Goal: Information Seeking & Learning: Check status

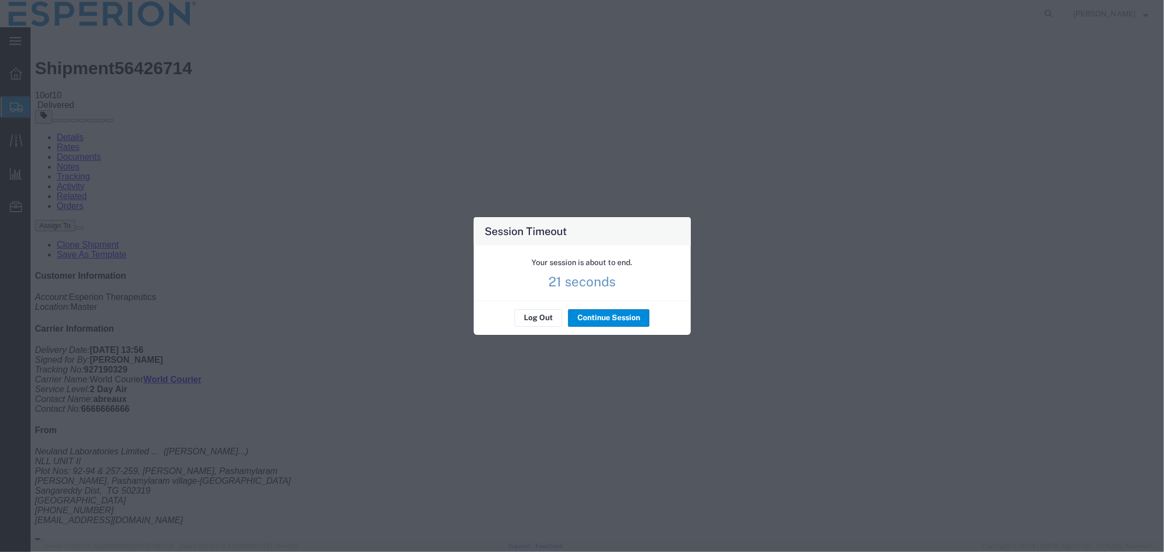
click at [612, 318] on button "Continue Session" at bounding box center [608, 317] width 81 height 17
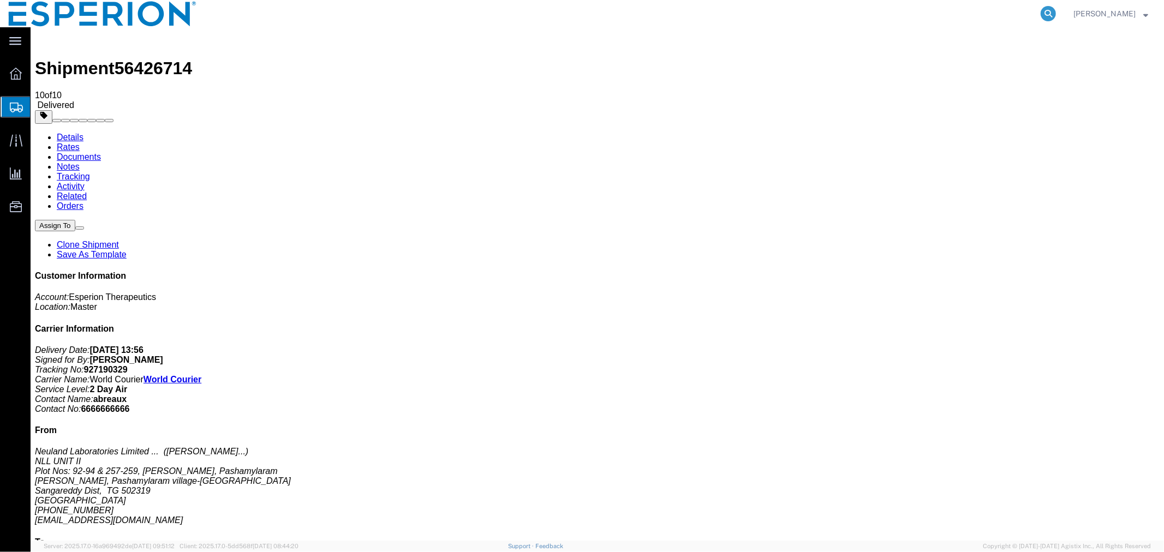
click at [1050, 17] on icon at bounding box center [1047, 13] width 15 height 15
click at [936, 20] on input "search" at bounding box center [875, 14] width 332 height 26
type input "72426081803"
click at [1048, 16] on icon at bounding box center [1047, 13] width 15 height 15
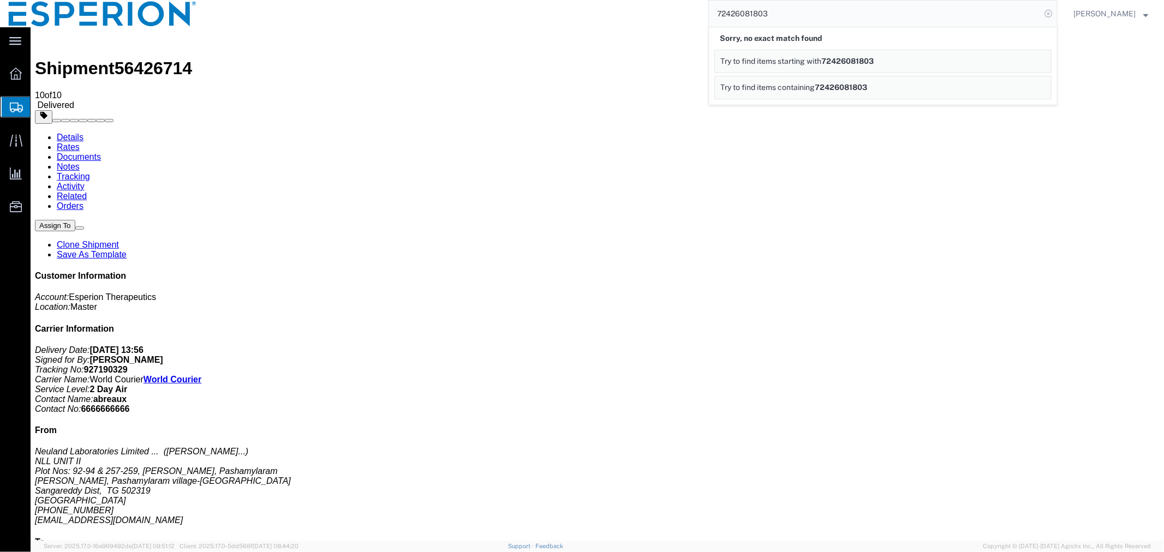
click at [1046, 16] on icon at bounding box center [1047, 13] width 15 height 15
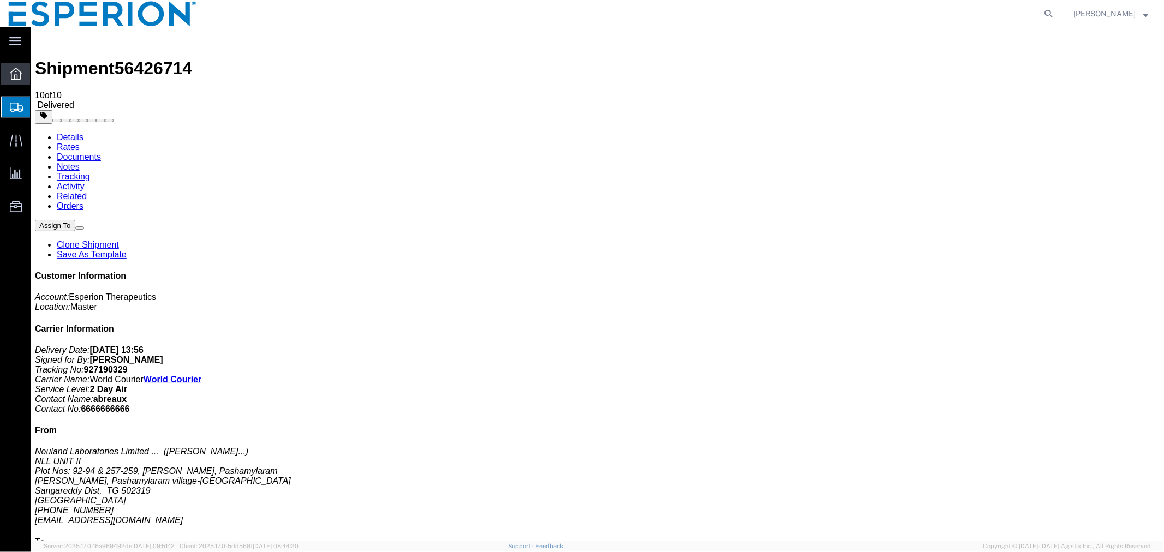
click at [31, 76] on span "Overview" at bounding box center [34, 74] width 8 height 22
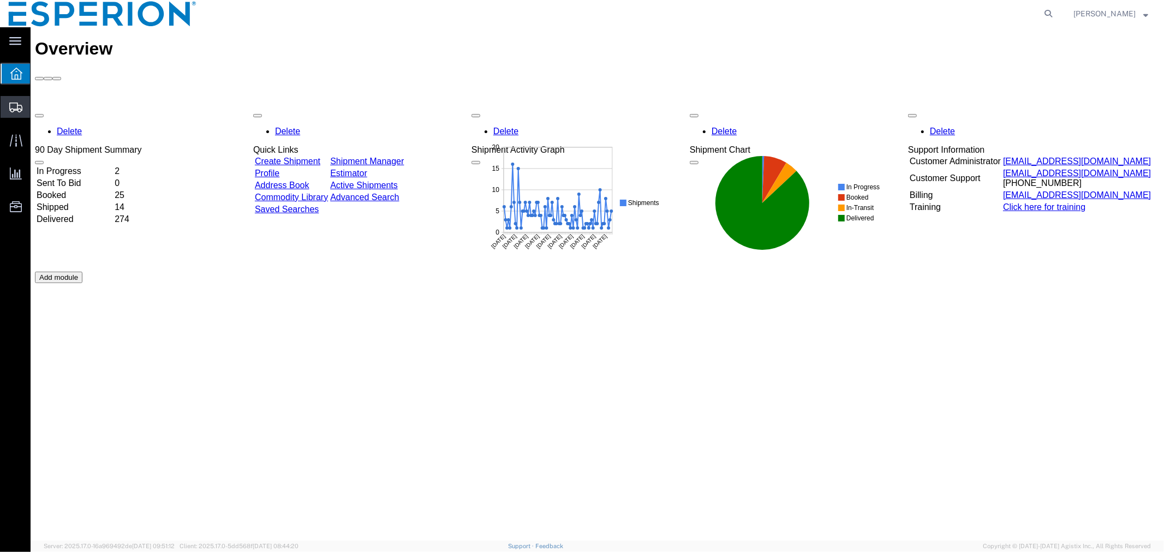
click at [0, 0] on span "Shipment Manager" at bounding box center [0, 0] width 0 height 0
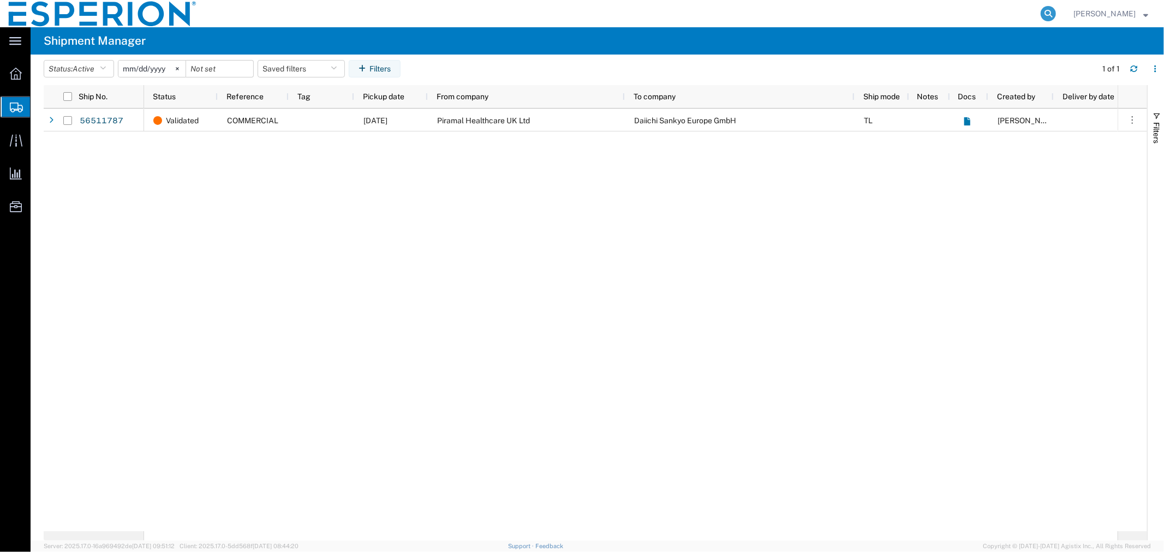
click at [1040, 13] on icon at bounding box center [1047, 13] width 15 height 15
click at [759, 14] on input "search" at bounding box center [875, 14] width 332 height 26
type input "72426081803"
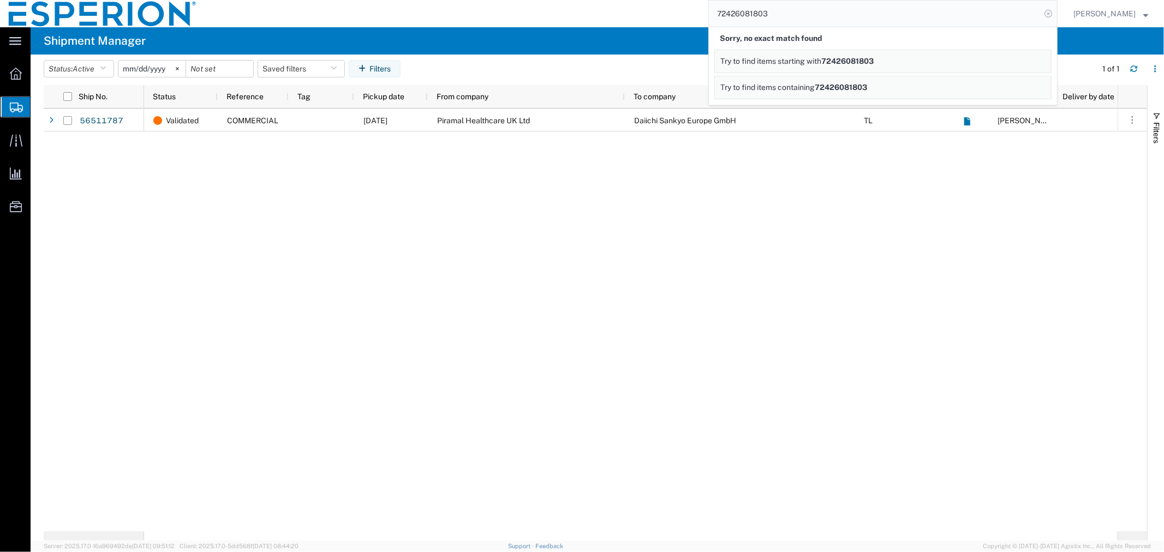
click at [1049, 16] on icon at bounding box center [1047, 13] width 15 height 15
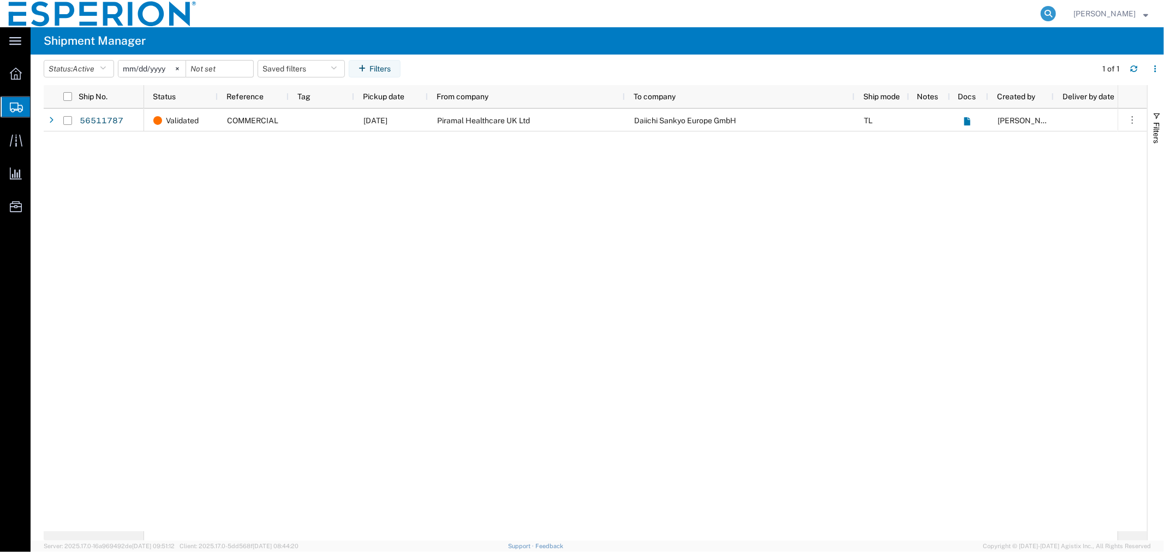
click at [1048, 17] on icon at bounding box center [1047, 13] width 15 height 15
click at [865, 16] on input "search" at bounding box center [875, 14] width 332 height 26
type input "1993854"
click at [1045, 11] on icon at bounding box center [1047, 13] width 15 height 15
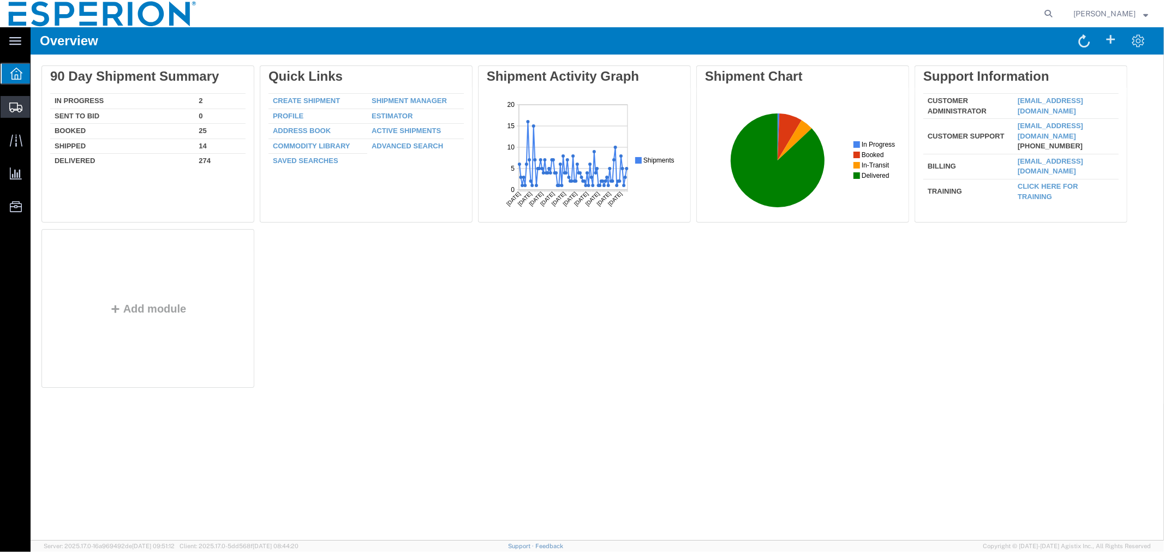
click at [0, 0] on span "Shipment Manager" at bounding box center [0, 0] width 0 height 0
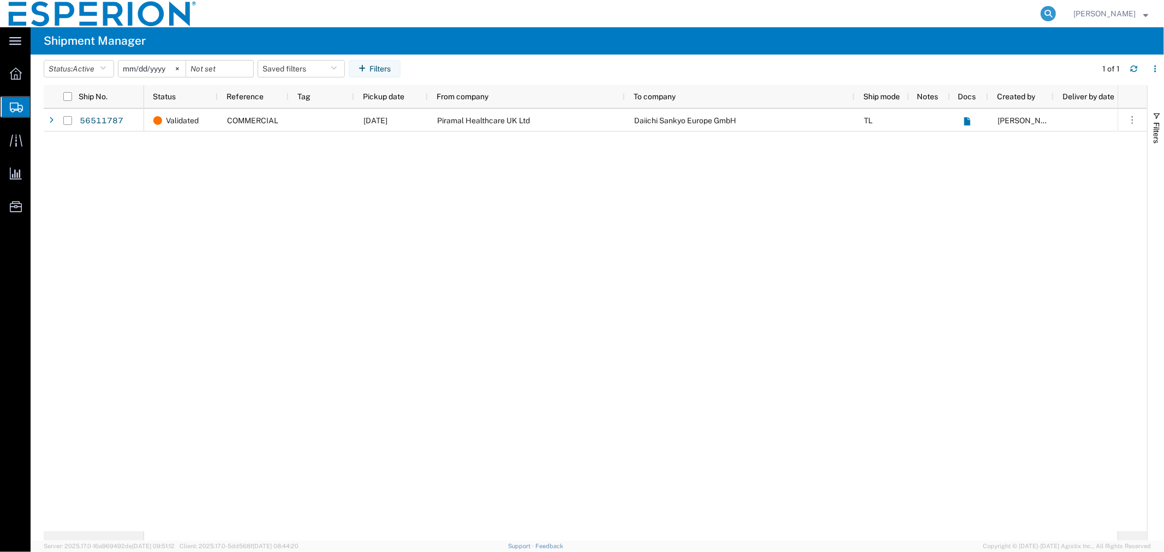
click at [1044, 19] on icon at bounding box center [1047, 13] width 15 height 15
click at [861, 15] on input "search" at bounding box center [875, 14] width 332 height 26
paste input "1993854"
type input "1993854"
click at [1044, 10] on icon at bounding box center [1047, 13] width 15 height 15
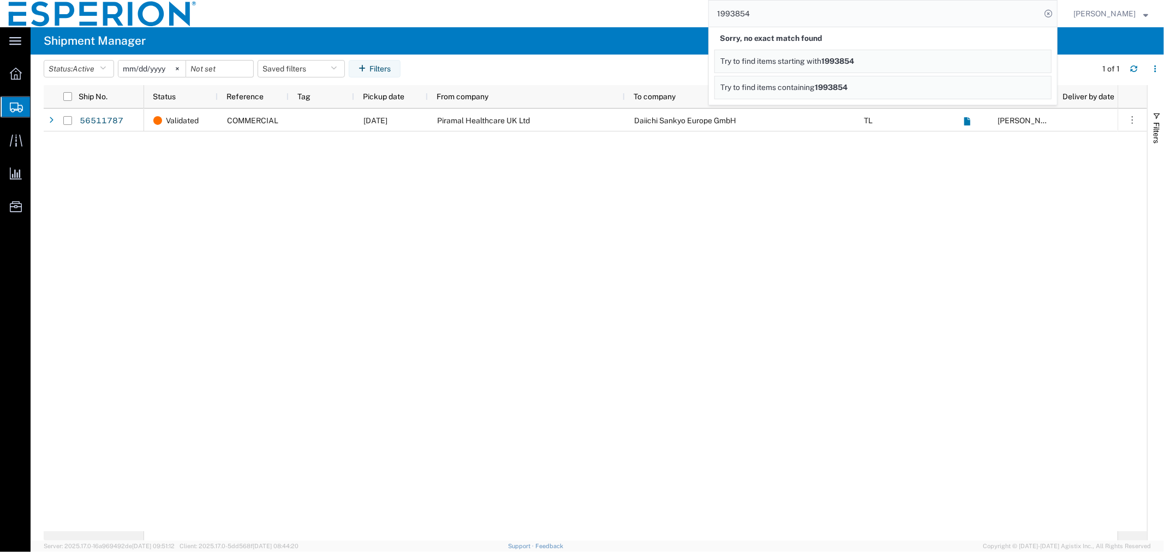
click at [270, 206] on div "Validated COMMERCIAL 08/22/2025 Piramal Healthcare UK Ltd Daiichi Sankyo Europe…" at bounding box center [630, 320] width 973 height 423
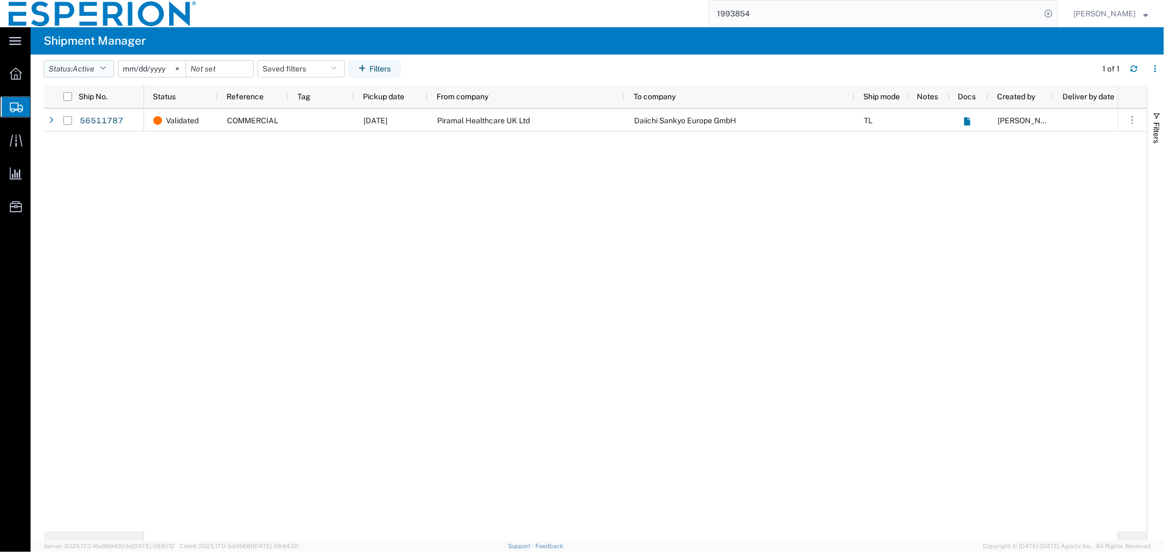
click at [113, 73] on button "Status: Active" at bounding box center [79, 68] width 70 height 17
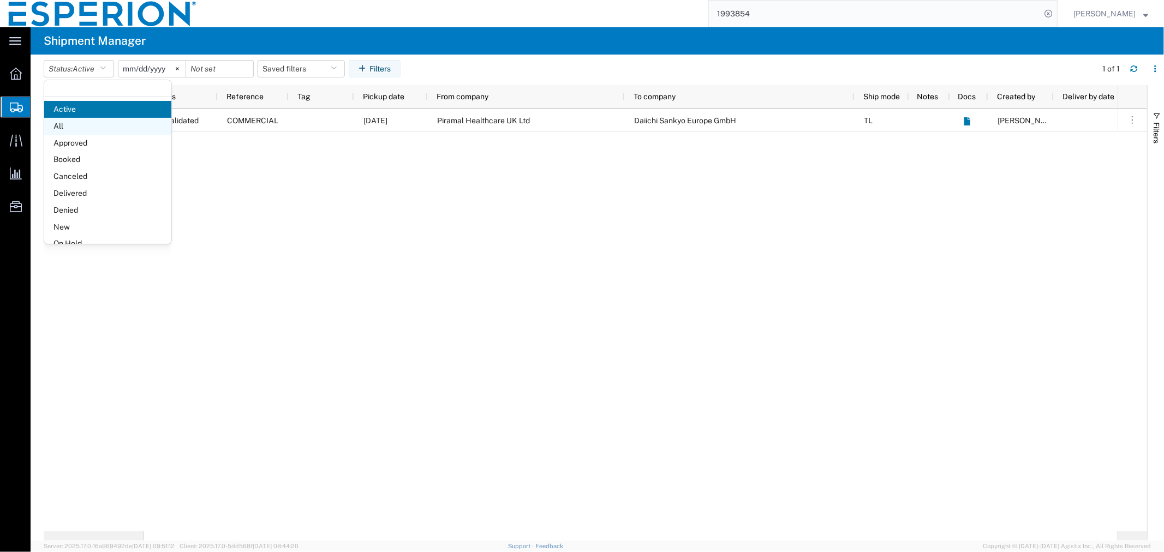
click at [93, 127] on span "All" at bounding box center [107, 126] width 127 height 17
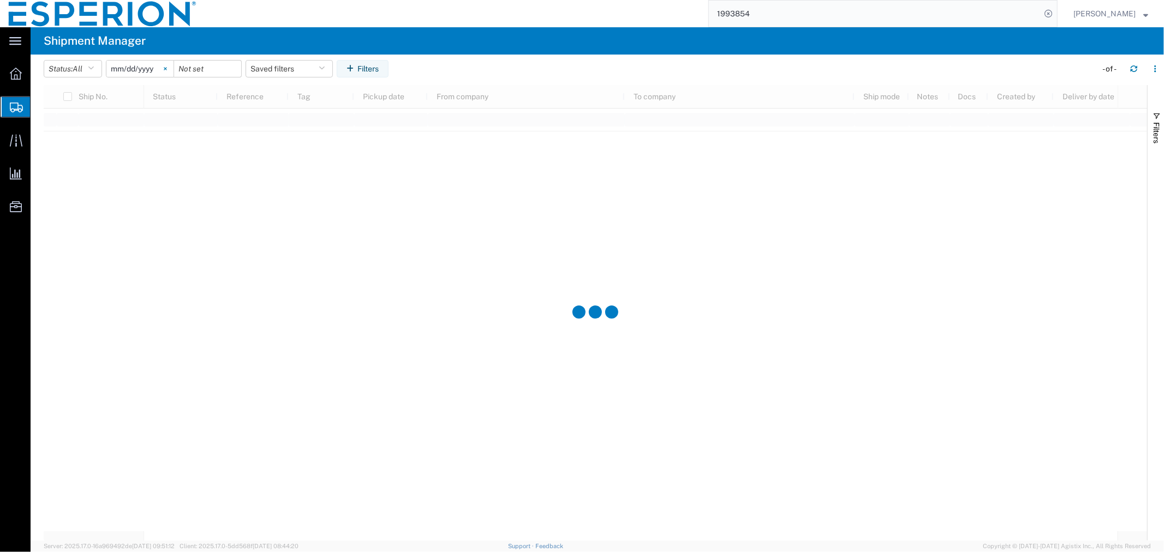
click at [166, 69] on icon at bounding box center [165, 68] width 3 height 3
click at [357, 72] on icon "button" at bounding box center [351, 69] width 11 height 8
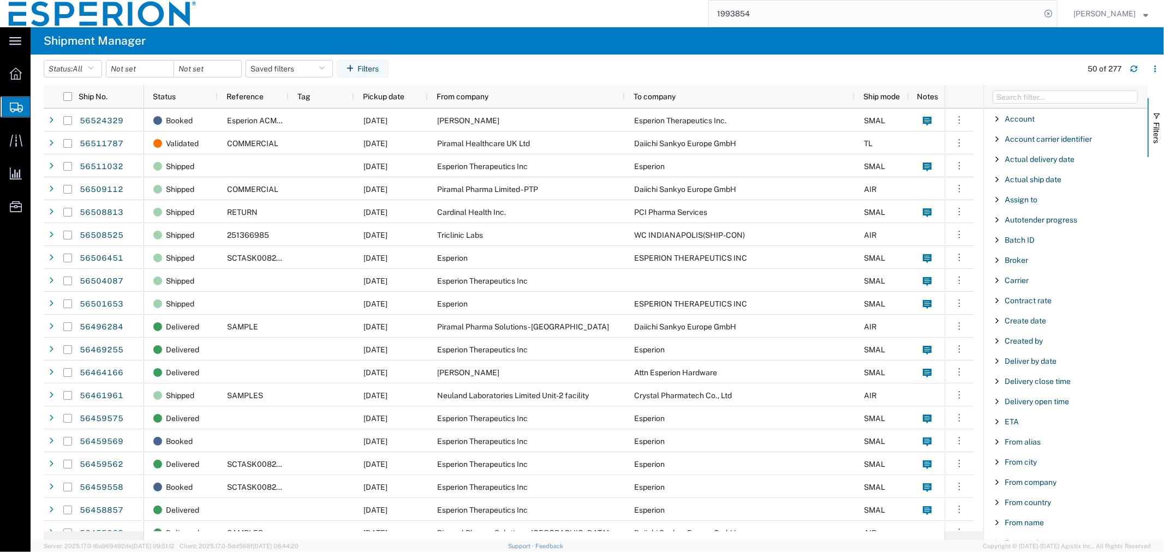
click at [991, 248] on div "Batch ID" at bounding box center [1066, 240] width 164 height 20
click at [1013, 282] on input "Filter Value" at bounding box center [1069, 285] width 143 height 13
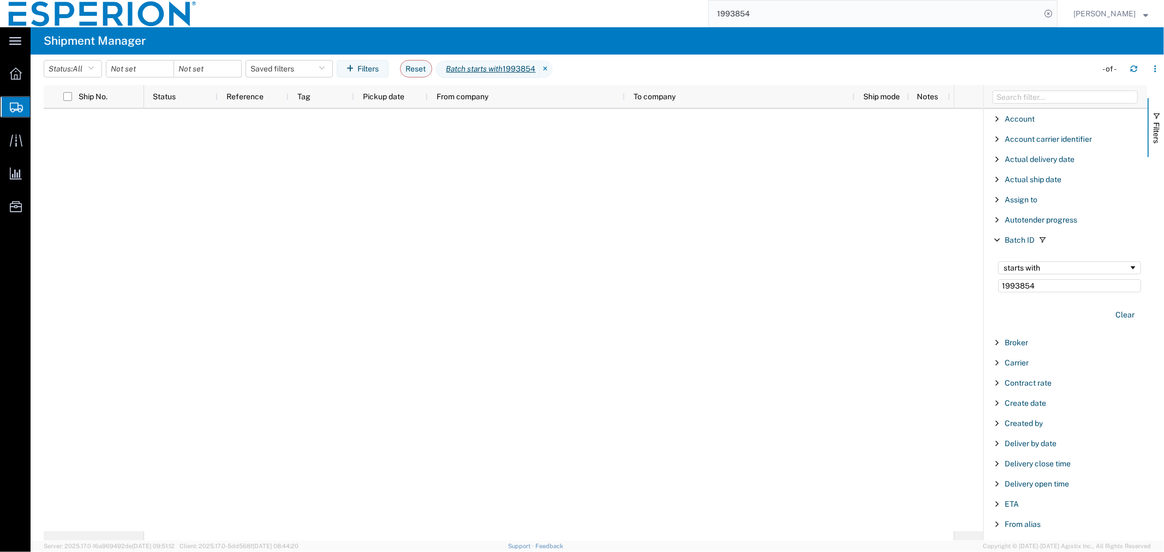
type input "1993854"
click at [793, 14] on input "1993854" at bounding box center [875, 14] width 332 height 26
drag, startPoint x: 769, startPoint y: 12, endPoint x: 632, endPoint y: 12, distance: 137.5
click at [632, 12] on div "1993854" at bounding box center [631, 13] width 852 height 27
click at [553, 69] on icon at bounding box center [546, 69] width 13 height 17
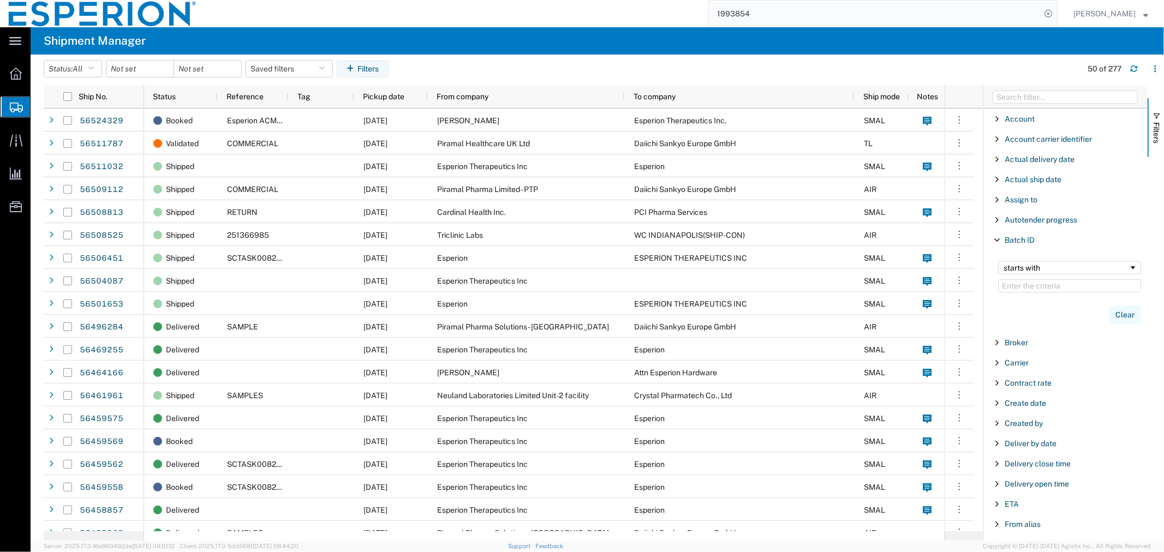
click at [1116, 318] on button "Clear" at bounding box center [1125, 315] width 32 height 18
click at [1000, 240] on span "Filter List 66 Filters" at bounding box center [996, 240] width 9 height 9
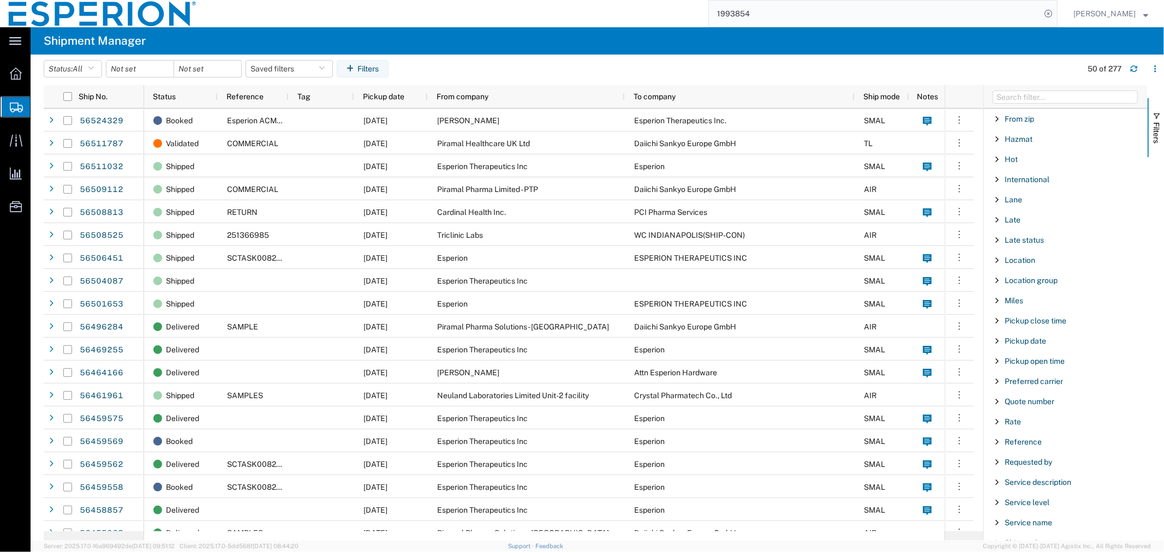
scroll to position [546, 0]
click at [1157, 73] on button "button" at bounding box center [1154, 68] width 17 height 17
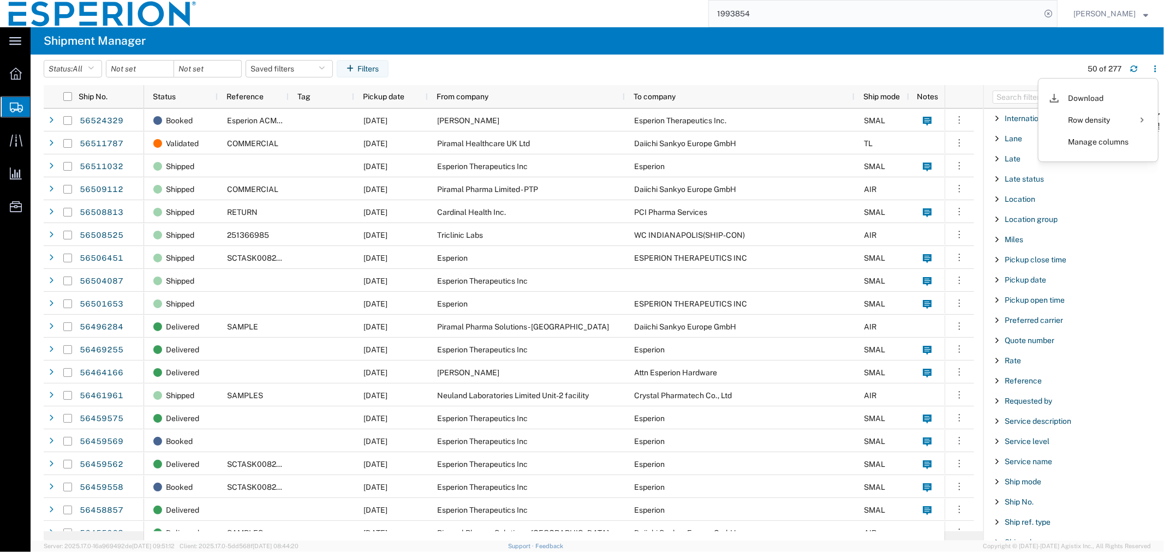
click at [1016, 71] on agx-table-filter-chips "Status: All Active All Approved Booked Canceled Delivered Denied New On Hold Pe…" at bounding box center [560, 72] width 1032 height 25
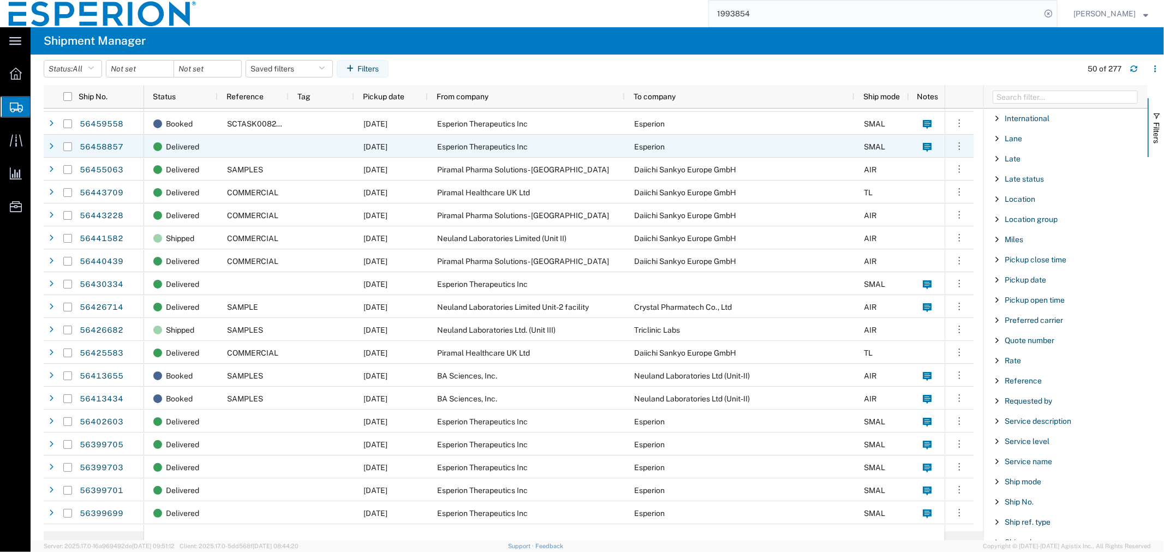
scroll to position [667, 0]
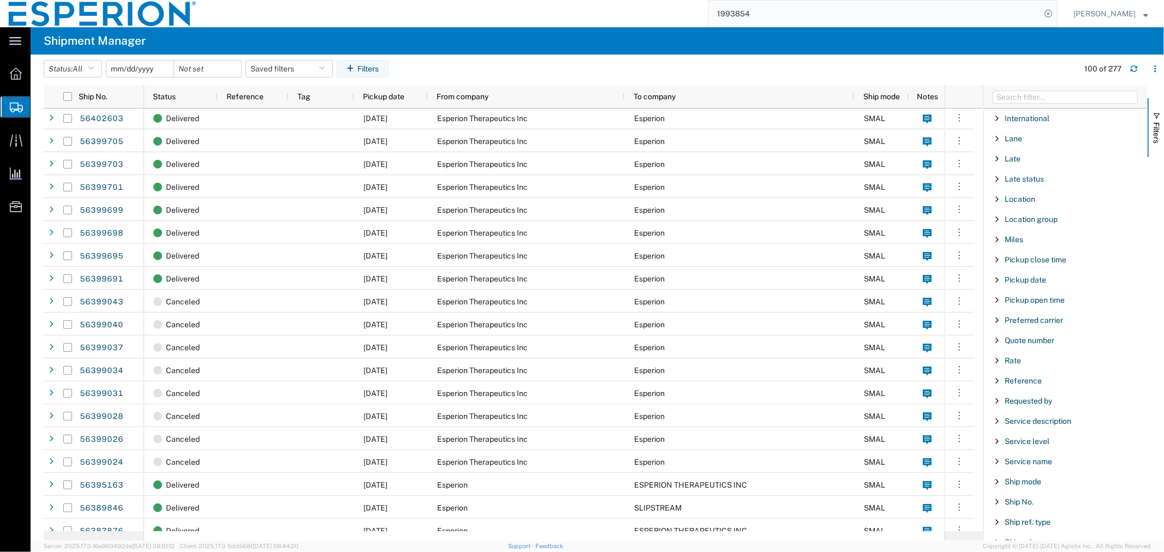
click at [133, 68] on input "date" at bounding box center [139, 69] width 67 height 16
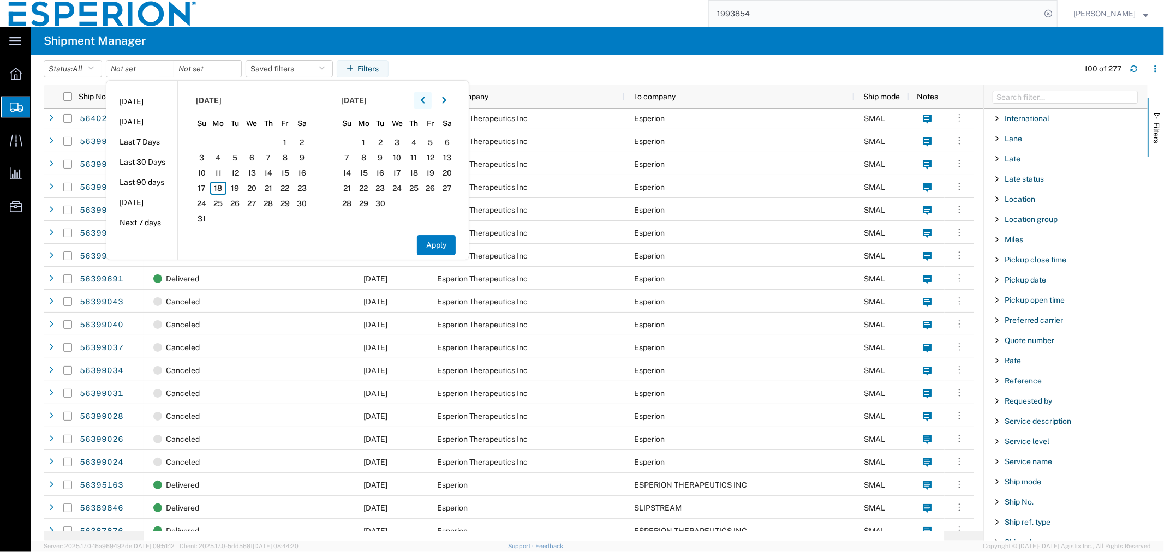
click at [425, 104] on icon "button" at bounding box center [423, 101] width 4 height 8
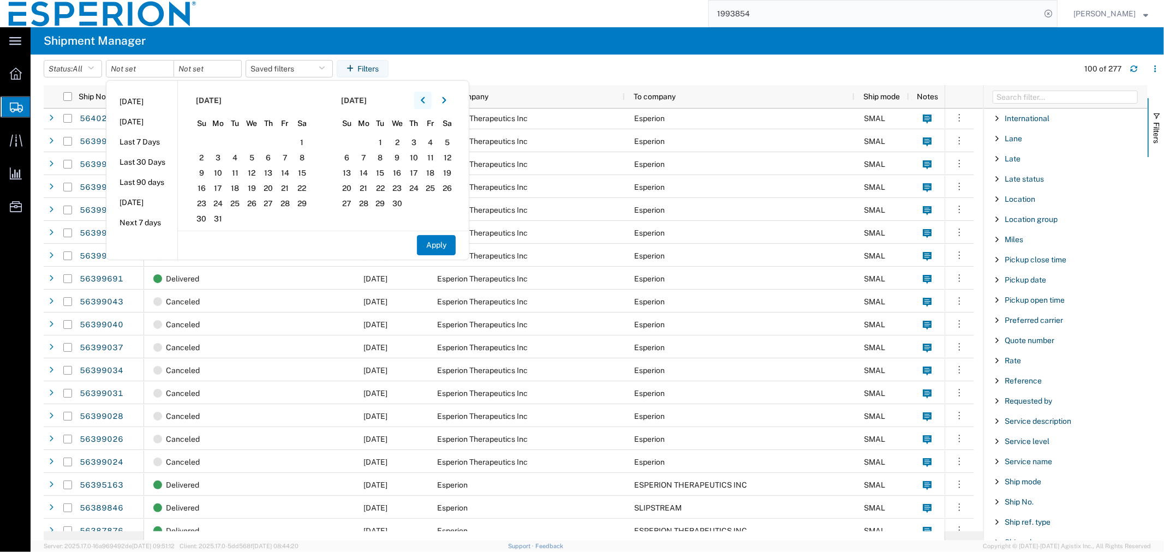
click at [425, 104] on icon "button" at bounding box center [423, 101] width 4 height 8
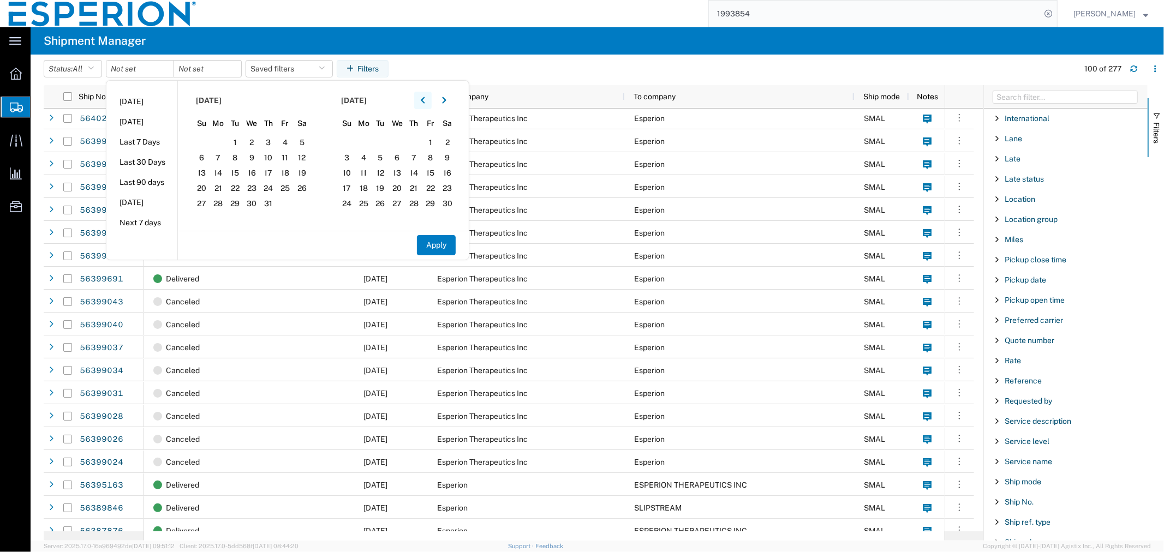
click at [425, 104] on icon "button" at bounding box center [423, 101] width 4 height 8
click at [206, 73] on input "date" at bounding box center [207, 69] width 67 height 16
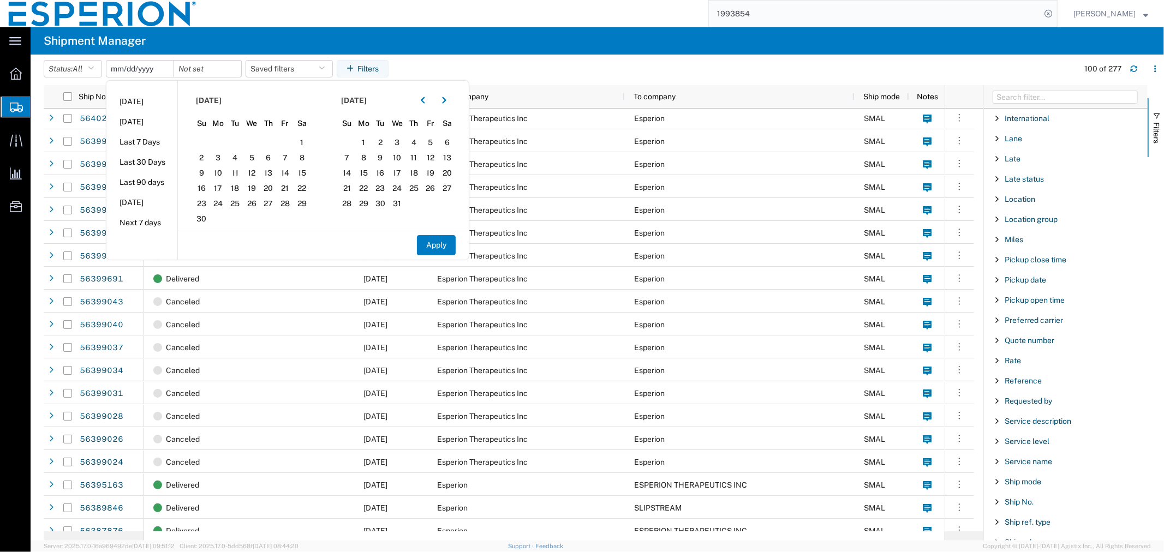
click at [148, 70] on input "date" at bounding box center [139, 69] width 67 height 16
type input "2023-01-01"
type input "2023-12-31"
click at [440, 247] on button "Apply" at bounding box center [436, 245] width 39 height 20
type input "2022-12-31"
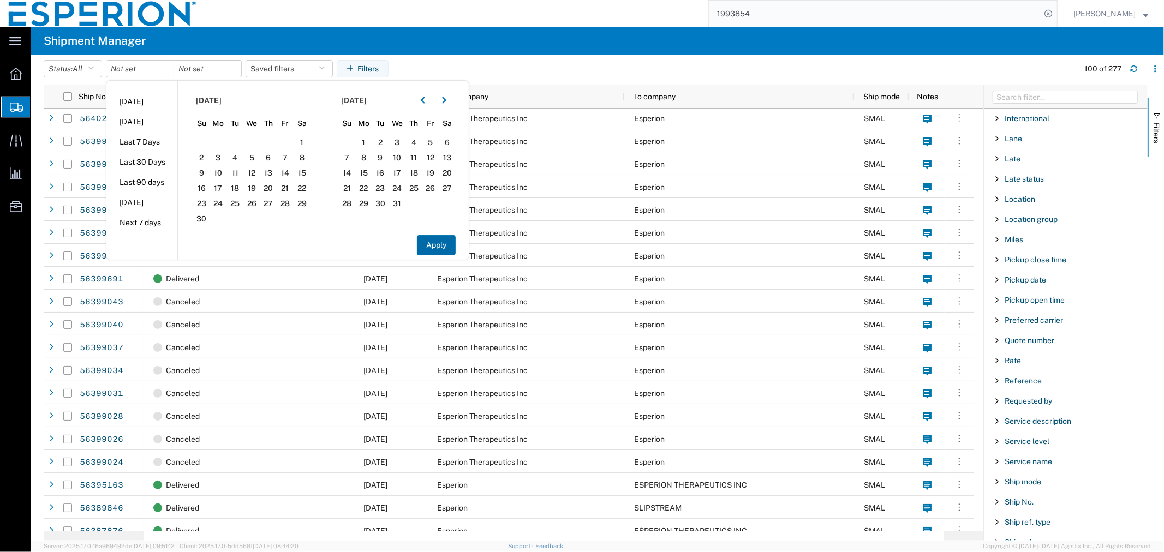
type input "2023-12-30"
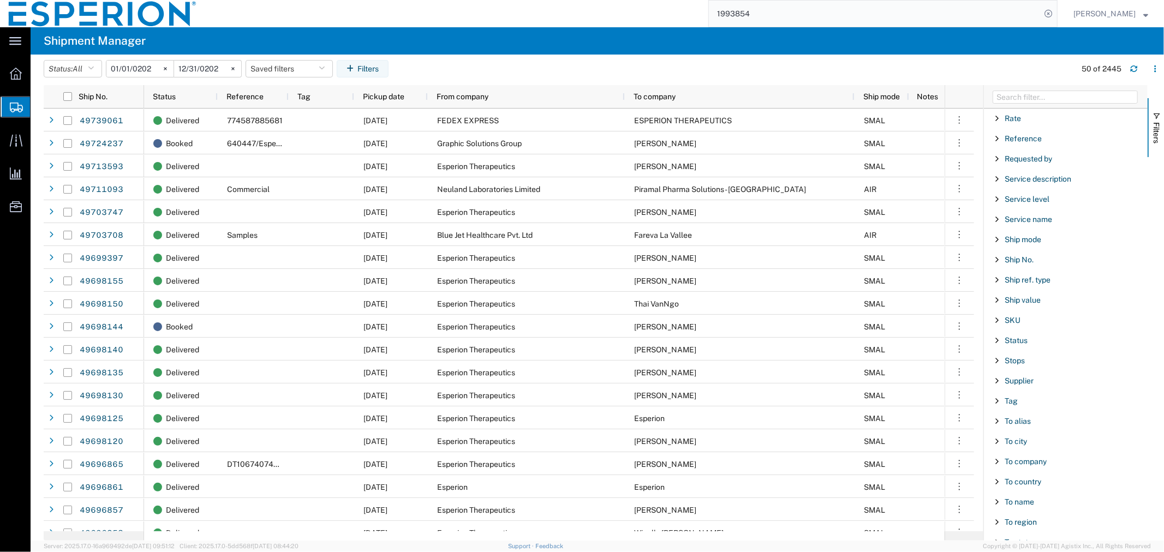
scroll to position [903, 0]
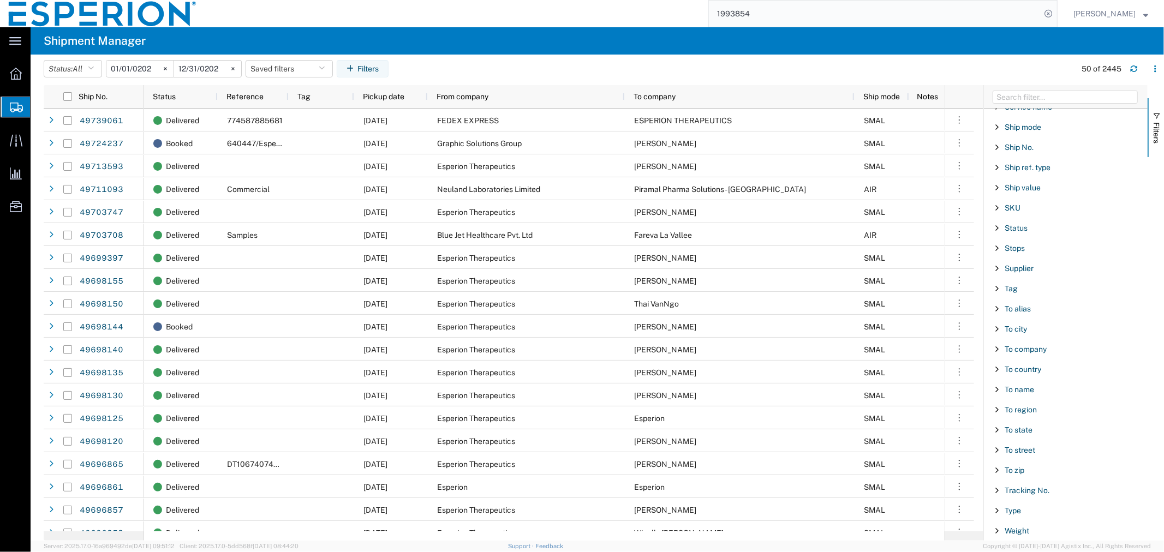
click at [998, 492] on span "Filter List 66 Filters" at bounding box center [996, 490] width 9 height 9
click at [1015, 456] on input "Filter Value" at bounding box center [1069, 453] width 143 height 13
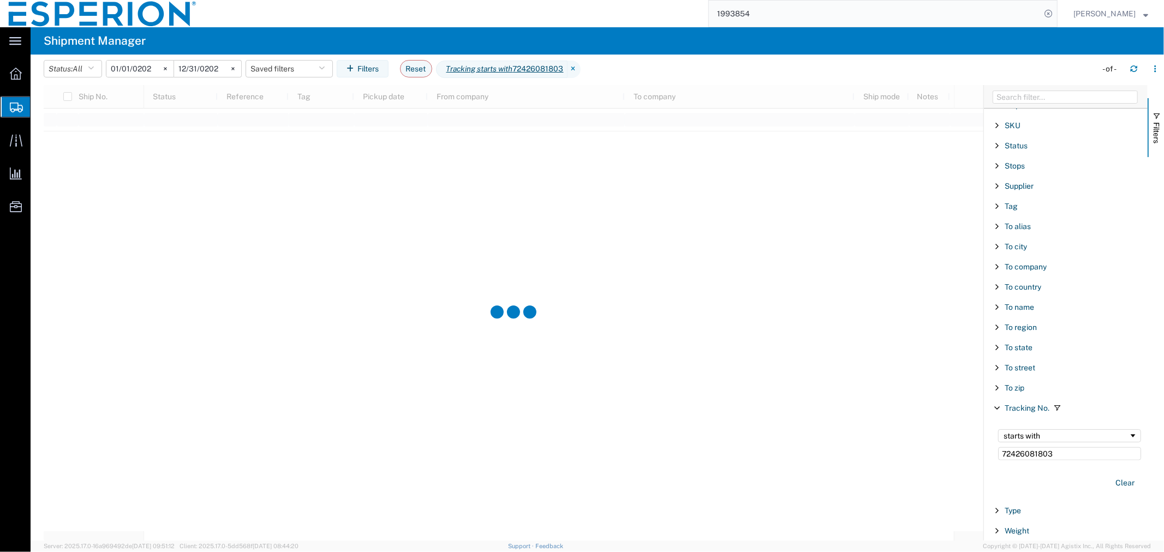
type input "72426081803"
click at [1099, 435] on div "starts with" at bounding box center [1065, 436] width 125 height 9
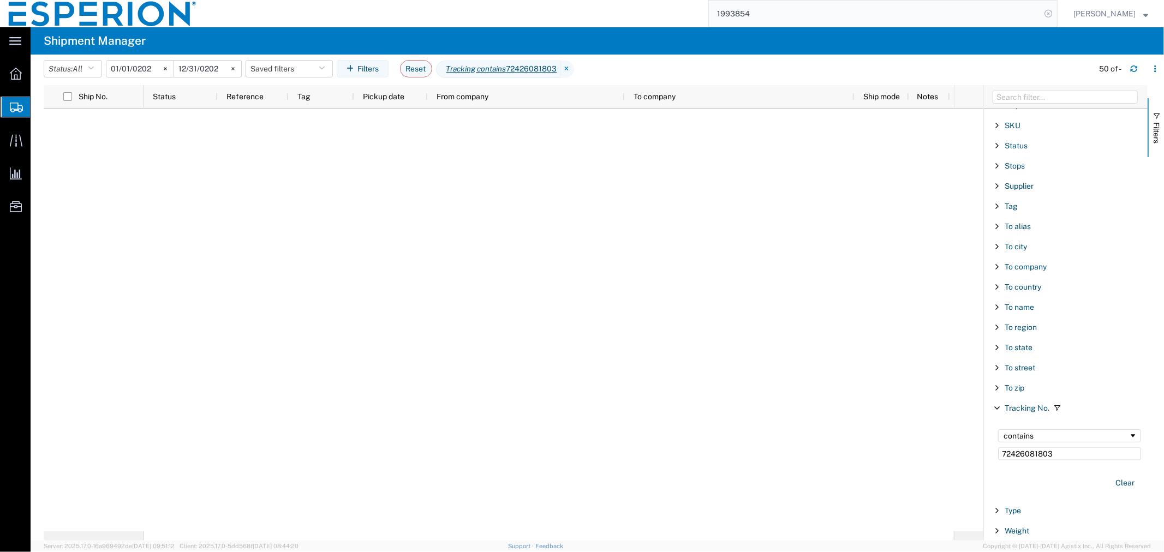
click at [1045, 14] on icon at bounding box center [1047, 13] width 15 height 15
click at [573, 67] on icon at bounding box center [567, 69] width 13 height 17
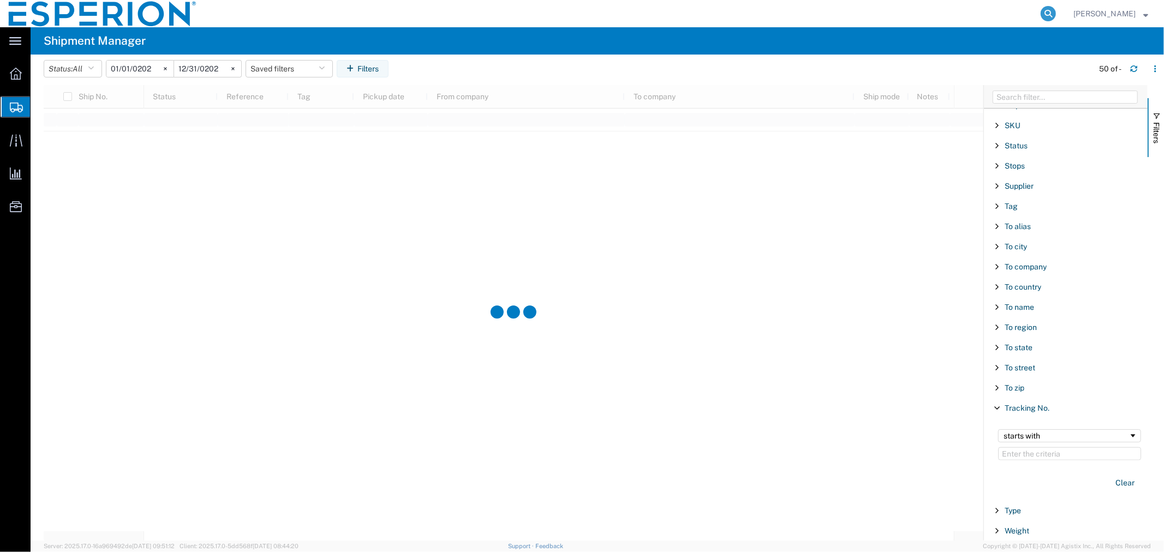
click at [1044, 14] on icon at bounding box center [1047, 13] width 15 height 15
click at [942, 11] on input "search" at bounding box center [875, 14] width 332 height 26
paste input "ESP001777"
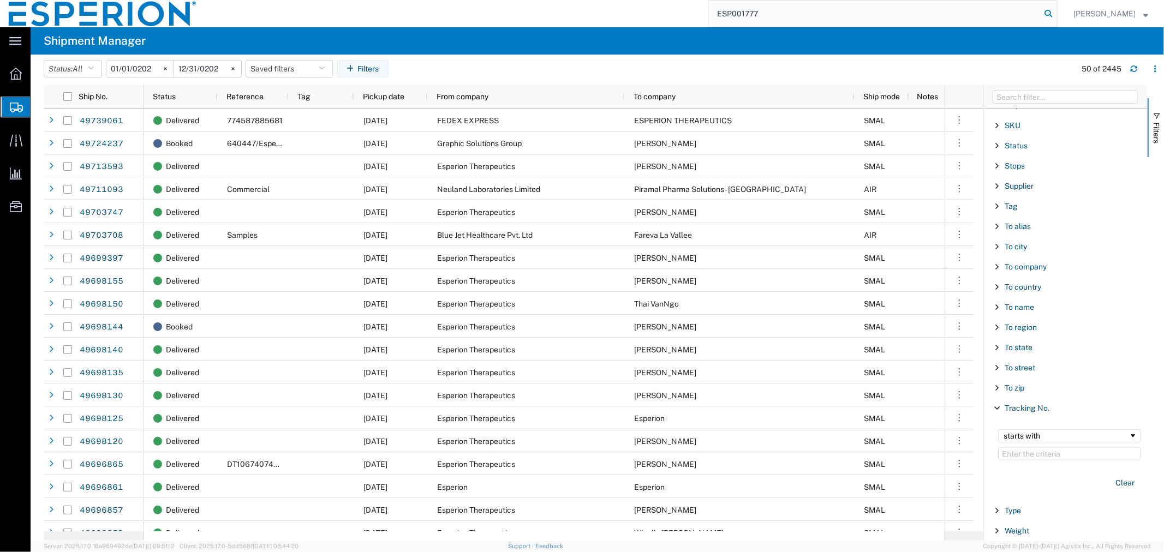
click at [1044, 14] on icon at bounding box center [1047, 13] width 15 height 15
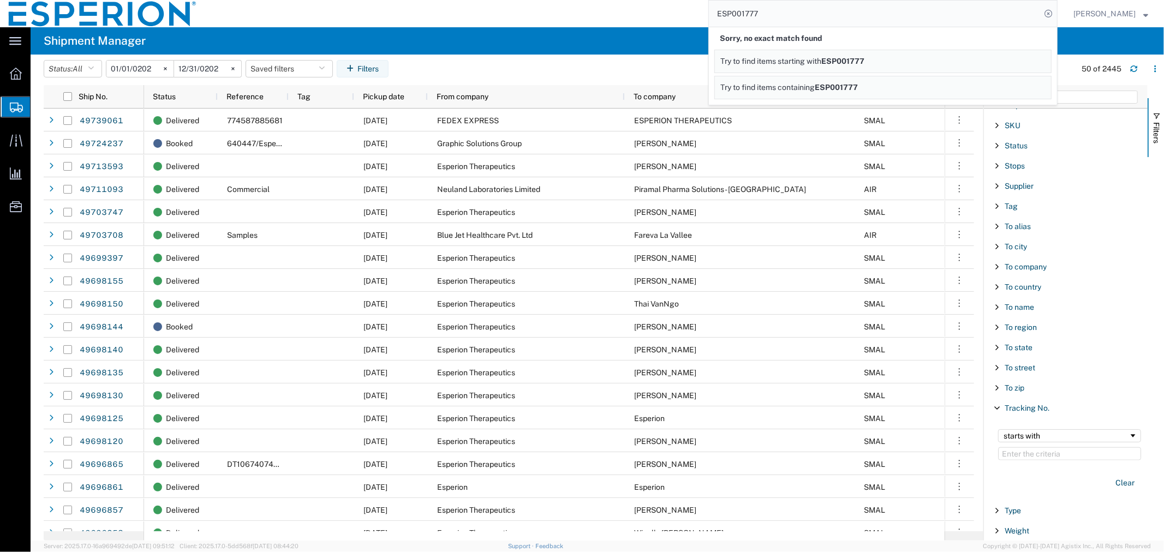
drag, startPoint x: 783, startPoint y: 15, endPoint x: 623, endPoint y: -2, distance: 161.2
click at [623, 0] on html "main_menu Created with Sketch. Collapse Menu Overview Shipments Shipment Manage…" at bounding box center [582, 276] width 1164 height 552
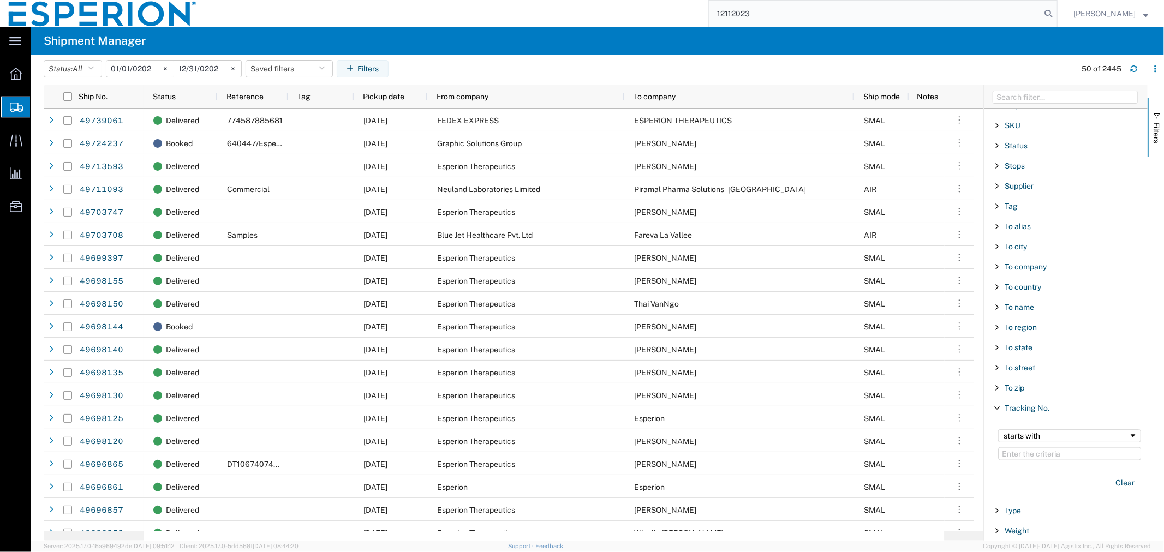
type input "12112023"
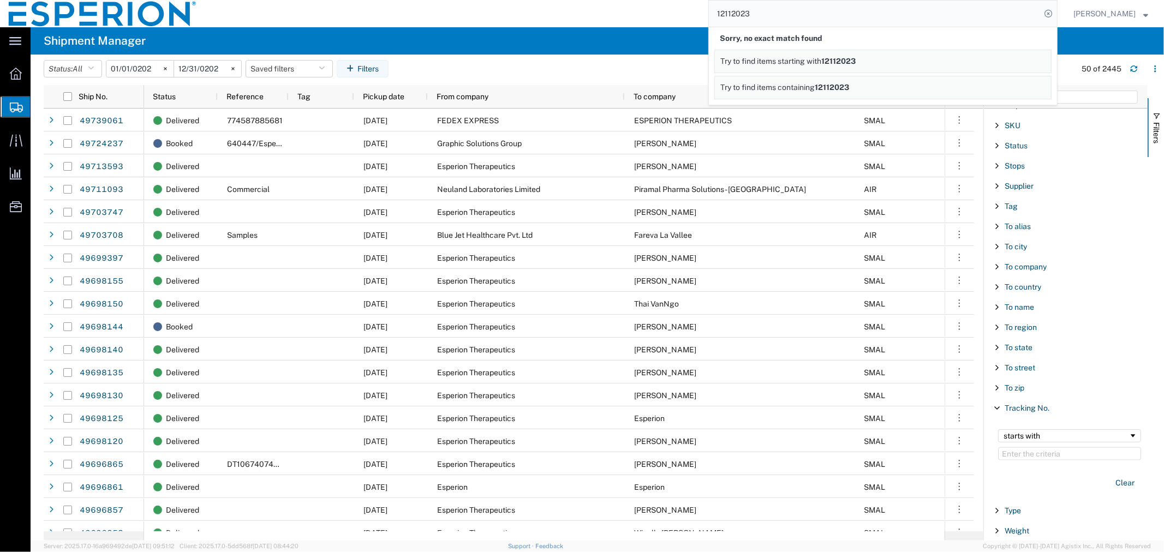
click at [718, 31] on div "Sorry, no exact match found" at bounding box center [882, 38] width 337 height 22
click at [1046, 14] on icon at bounding box center [1047, 13] width 15 height 15
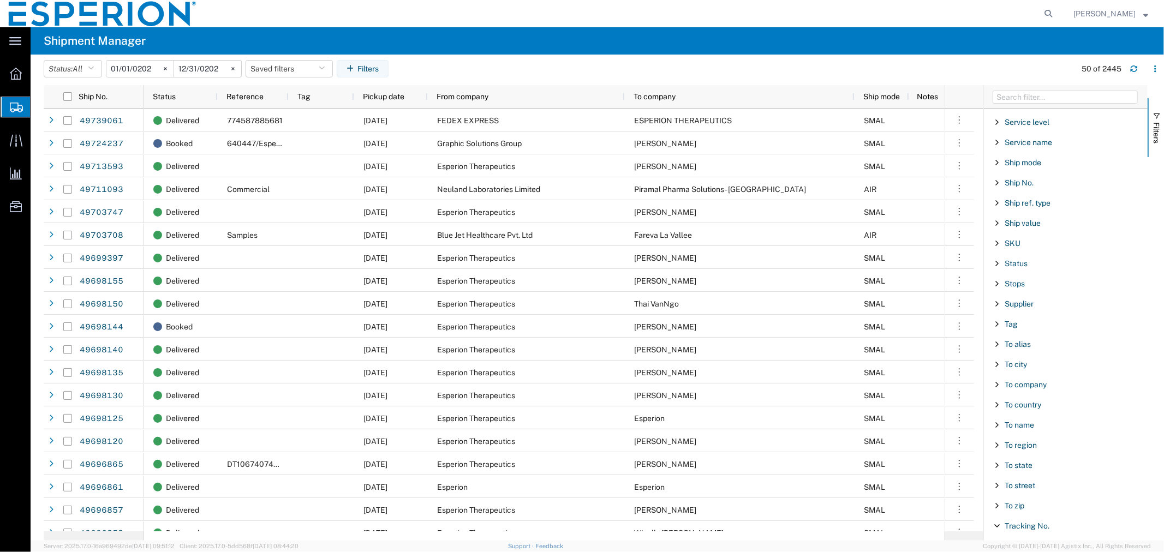
scroll to position [925, 0]
click at [993, 386] on span "Filter List 66 Filters" at bounding box center [996, 384] width 9 height 9
click at [1011, 444] on input "Filter List 66 Filters" at bounding box center [1069, 440] width 143 height 17
type input "Almanac"
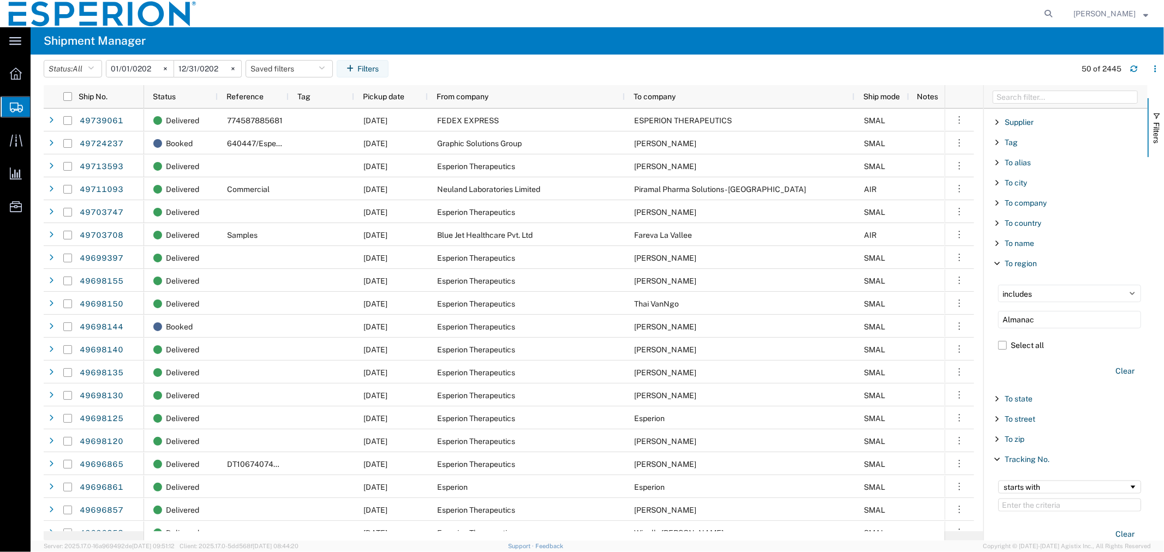
click at [1029, 371] on div "Clear" at bounding box center [1069, 371] width 143 height 18
click at [1043, 319] on input "Almanac" at bounding box center [1069, 319] width 143 height 17
drag, startPoint x: 1049, startPoint y: 324, endPoint x: 919, endPoint y: 319, distance: 129.4
click at [919, 319] on div "Ship No. Status Reference Tag Pickup date From company To company Ship mode Not…" at bounding box center [604, 313] width 1120 height 456
